Goal: Task Accomplishment & Management: Use online tool/utility

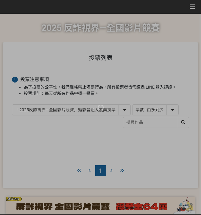
select select "vote"
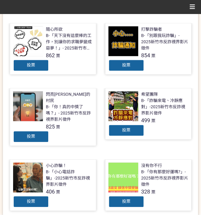
scroll to position [185, 0]
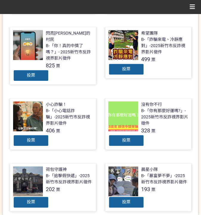
click at [135, 134] on div "投票" at bounding box center [126, 140] width 36 height 12
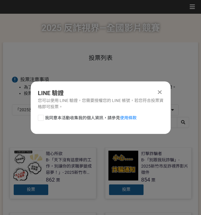
scroll to position [0, 0]
click at [116, 115] on span "我同意本活動收集我的個人資訊，請參見 使用條款" at bounding box center [91, 118] width 92 height 6
click at [42, 116] on input "我同意本活動收集我的個人資訊，請參見 使用條款" at bounding box center [40, 118] width 4 height 4
checkbox input "false"
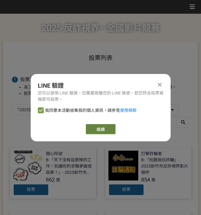
click at [102, 125] on link "繼續" at bounding box center [101, 129] width 30 height 10
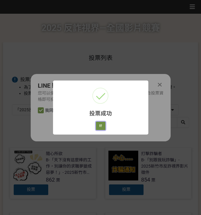
click at [96, 126] on button "好" at bounding box center [101, 125] width 10 height 8
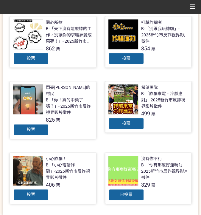
scroll to position [96, 0]
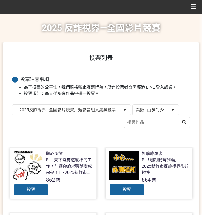
select select "vote"
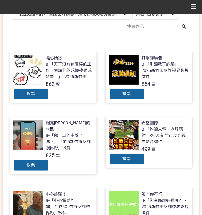
scroll to position [96, 0]
